Goal: Task Accomplishment & Management: Use online tool/utility

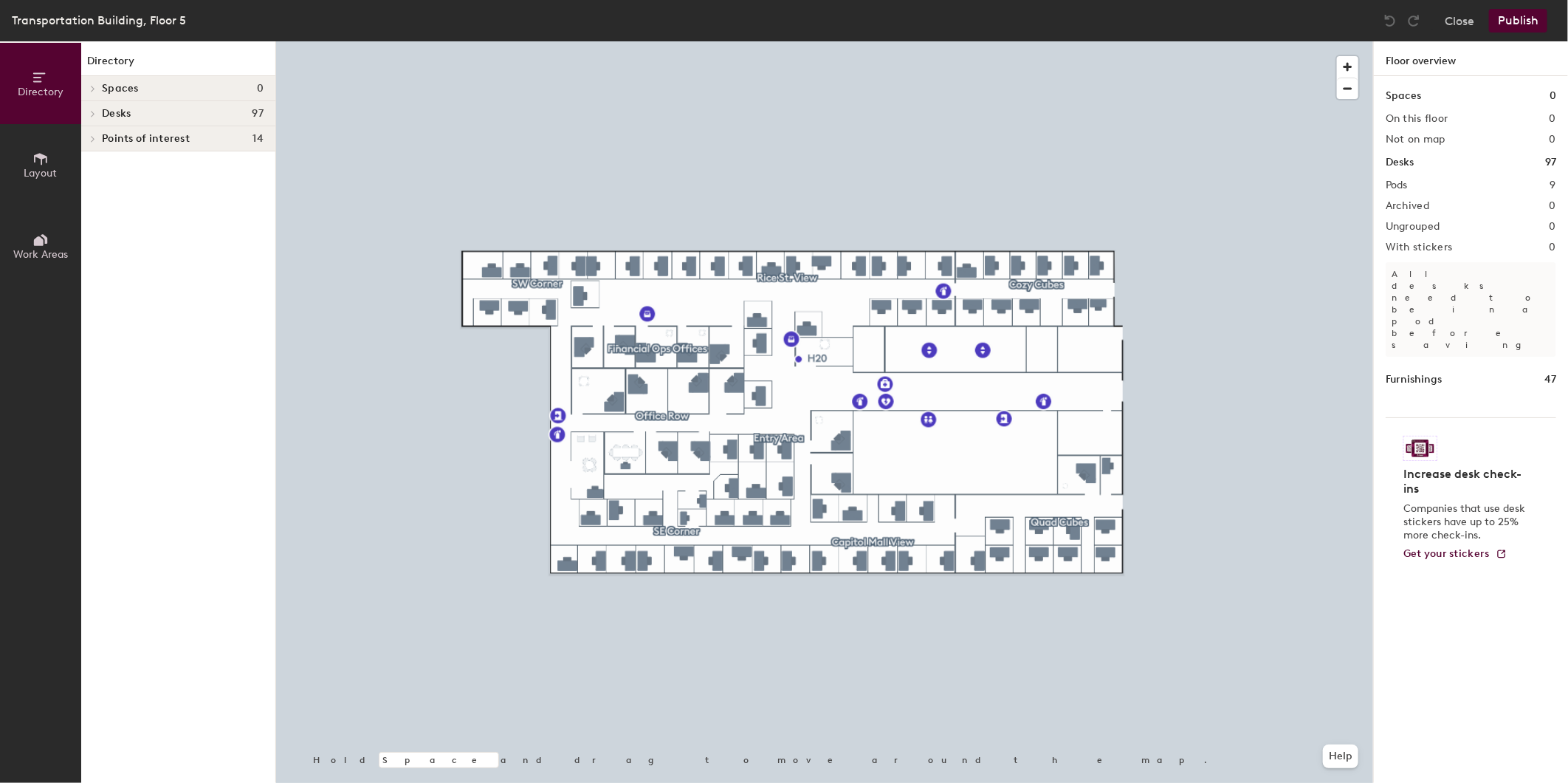
click at [784, 42] on div at bounding box center [825, 42] width 1097 height 0
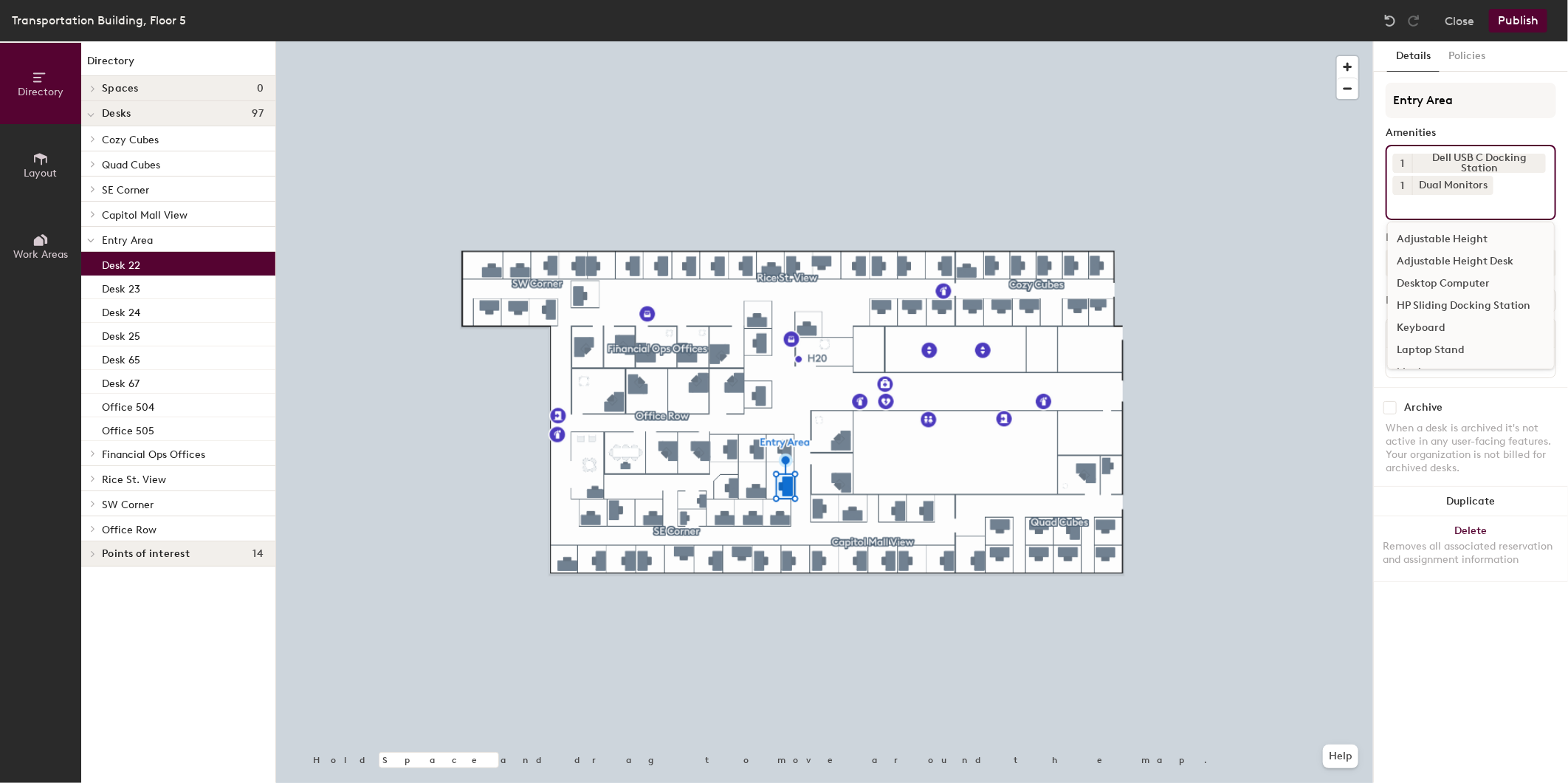
click at [1441, 208] on input at bounding box center [1459, 204] width 133 height 18
click at [1469, 259] on div "Adjustable Height Desk" at bounding box center [1471, 262] width 166 height 22
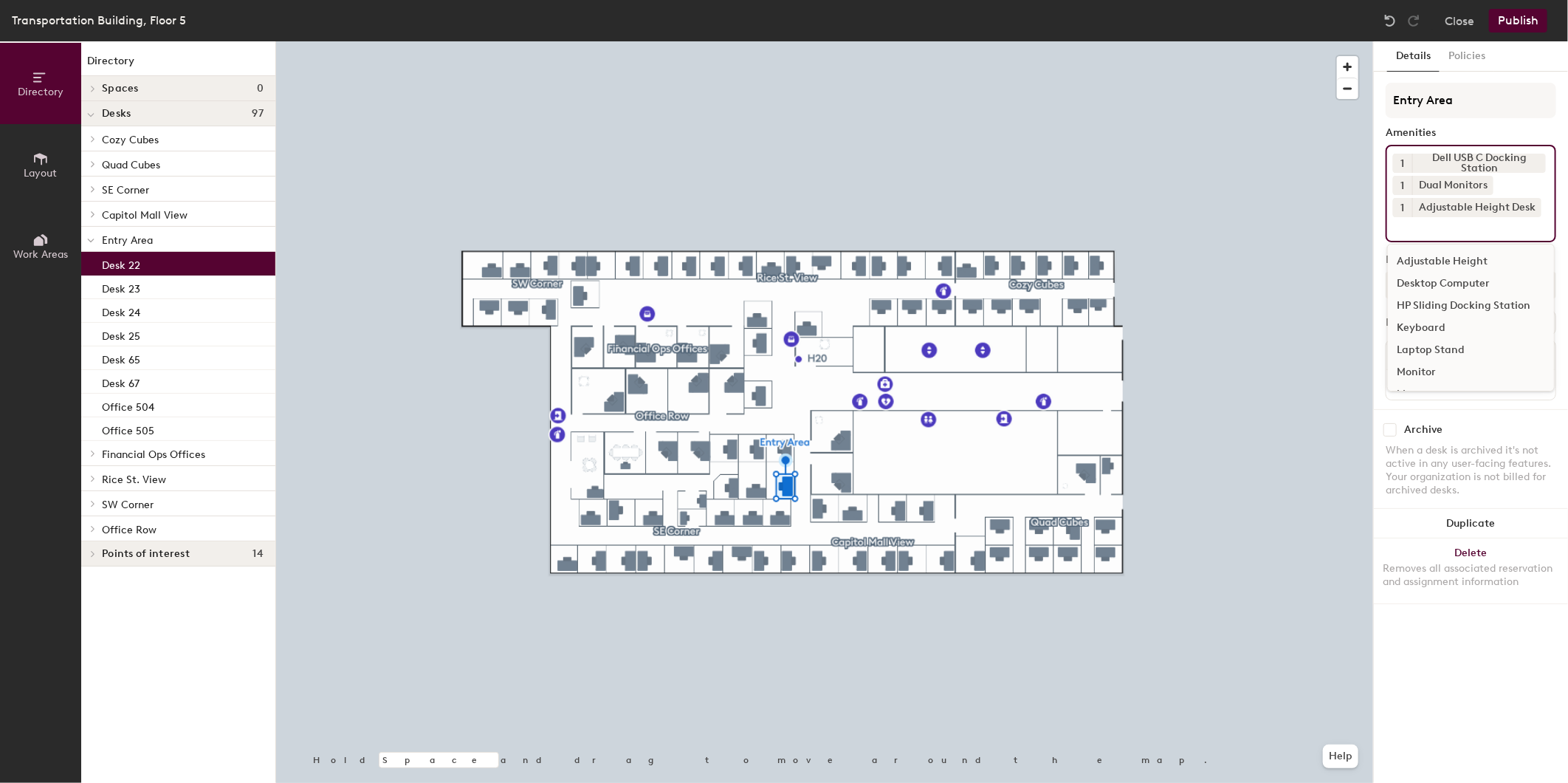
click at [1521, 17] on button "Publish" at bounding box center [1518, 21] width 59 height 24
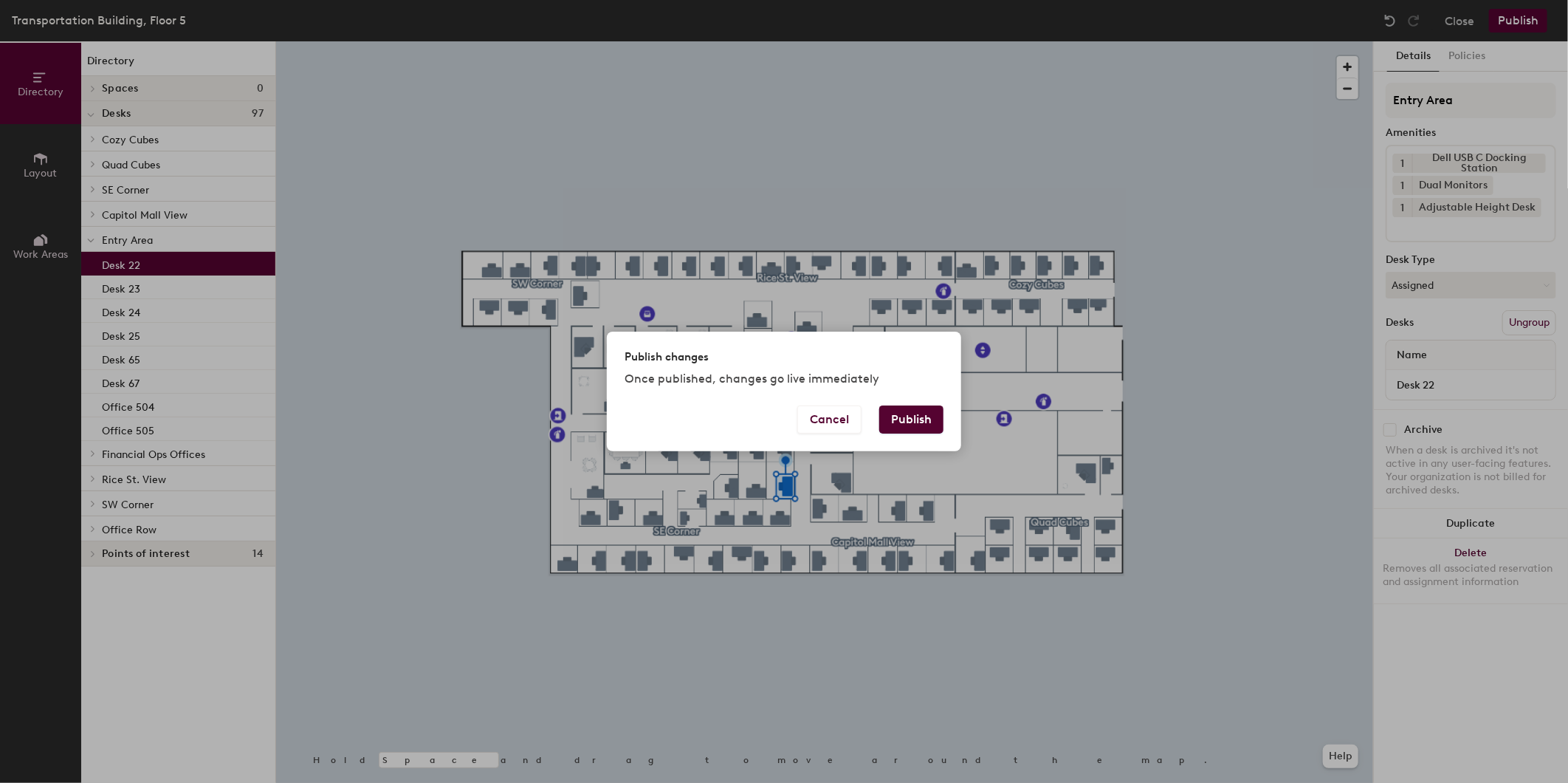
click at [909, 415] on button "Publish" at bounding box center [911, 420] width 64 height 28
